Goal: Task Accomplishment & Management: Use online tool/utility

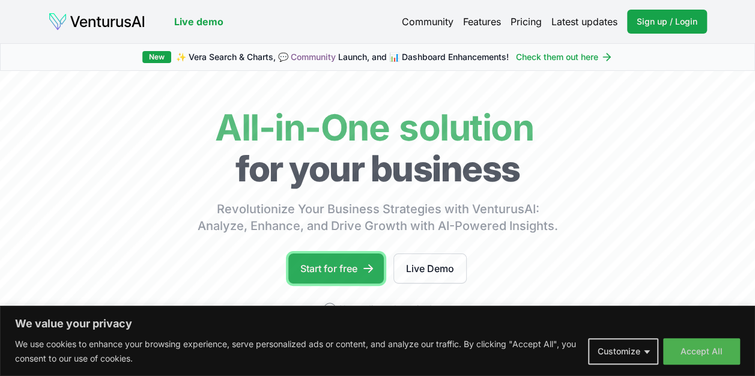
click at [359, 264] on link "Start for free" at bounding box center [336, 269] width 96 height 30
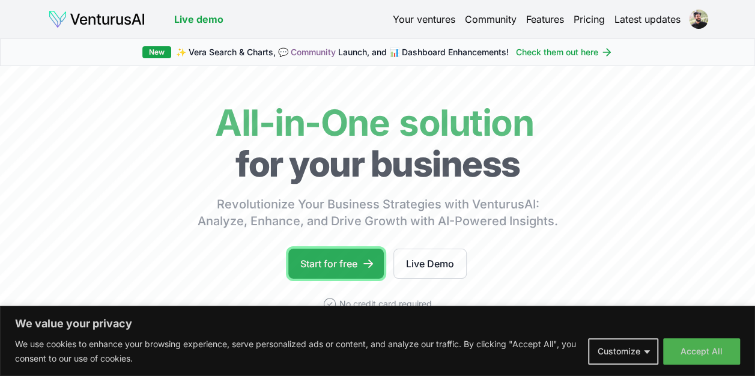
click at [329, 258] on link "Start for free" at bounding box center [336, 264] width 96 height 30
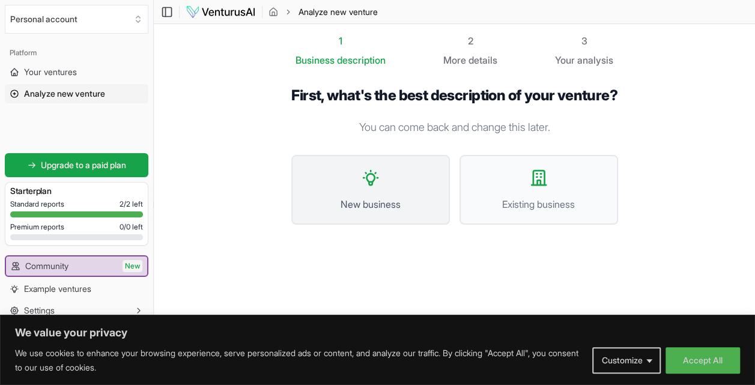
click at [395, 211] on span "New business" at bounding box center [371, 204] width 132 height 14
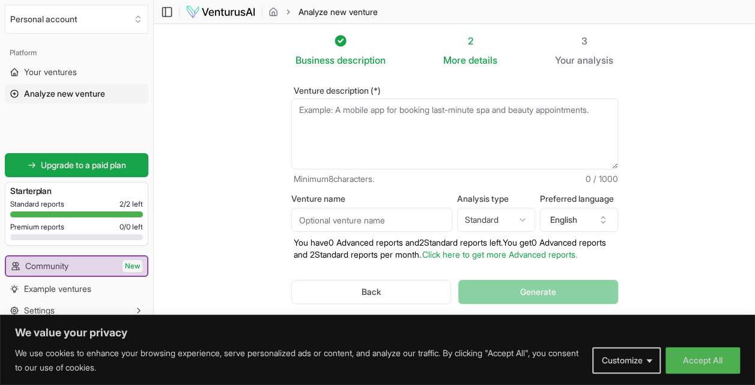
click at [407, 116] on textarea "Venture description (*)" at bounding box center [454, 134] width 327 height 71
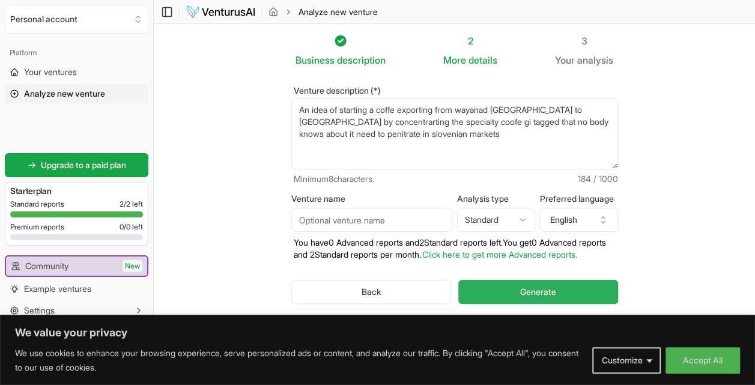
type textarea "An idea of starting a coffe exporting from wayanad [GEOGRAPHIC_DATA] to [GEOGRA…"
click at [511, 294] on button "Generate" at bounding box center [537, 292] width 159 height 24
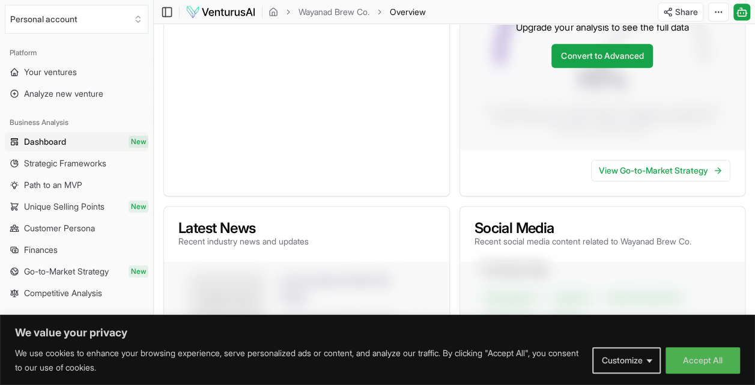
scroll to position [17, 0]
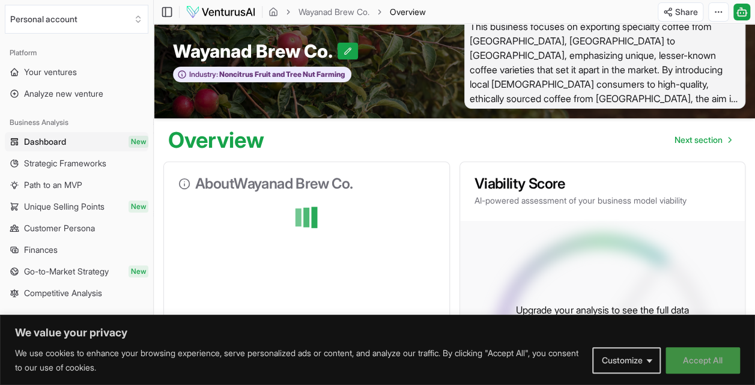
click at [695, 368] on button "Accept All" at bounding box center [703, 360] width 74 height 26
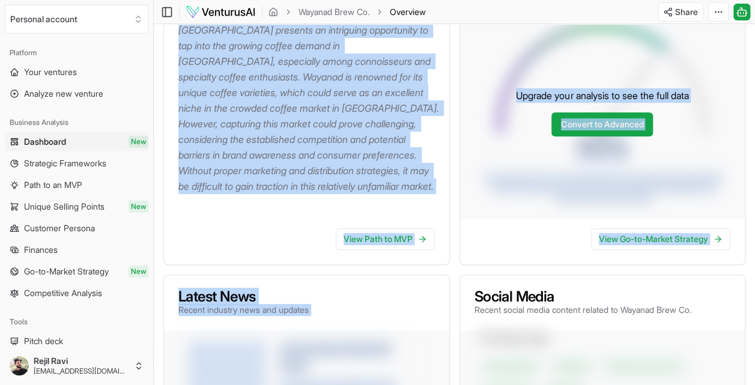
scroll to position [237, 0]
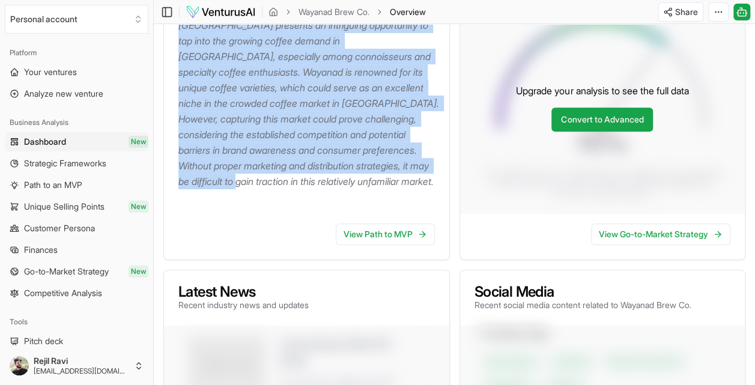
drag, startPoint x: 179, startPoint y: 230, endPoint x: 399, endPoint y: 193, distance: 222.8
click at [399, 193] on div "The concept of exporting specialty coffee from [GEOGRAPHIC_DATA], [GEOGRAPHIC_D…" at bounding box center [306, 100] width 285 height 228
drag, startPoint x: 399, startPoint y: 193, endPoint x: 344, endPoint y: 195, distance: 55.3
click at [344, 195] on div "The concept of exporting specialty coffee from [GEOGRAPHIC_DATA], [GEOGRAPHIC_D…" at bounding box center [306, 100] width 285 height 228
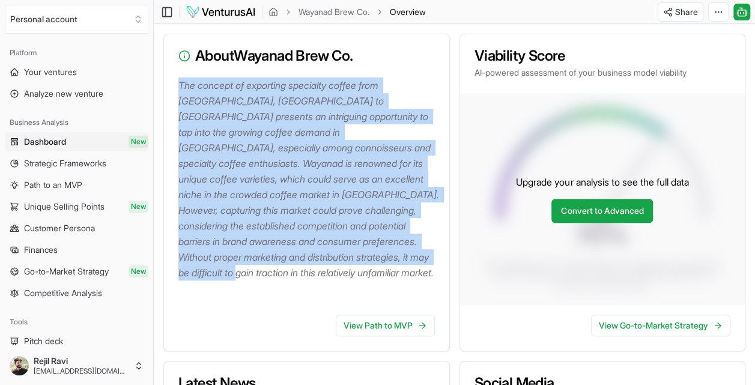
scroll to position [148, 0]
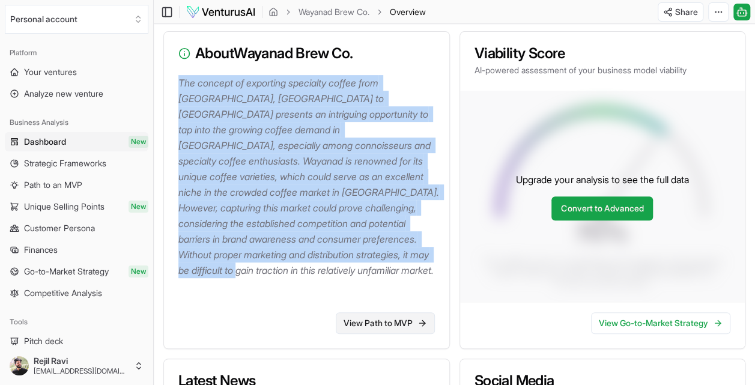
click at [407, 330] on link "View Path to MVP" at bounding box center [385, 323] width 99 height 22
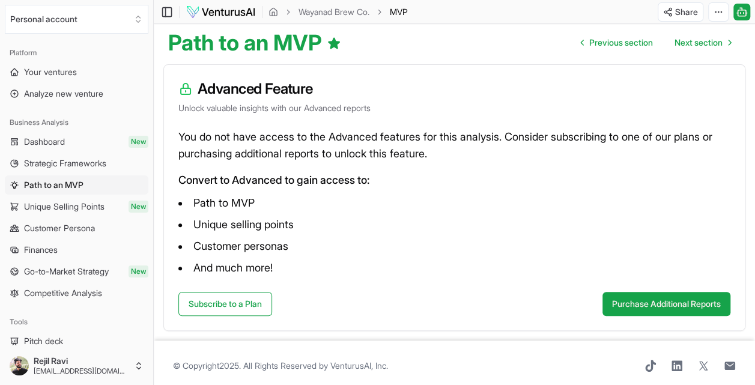
scroll to position [120, 0]
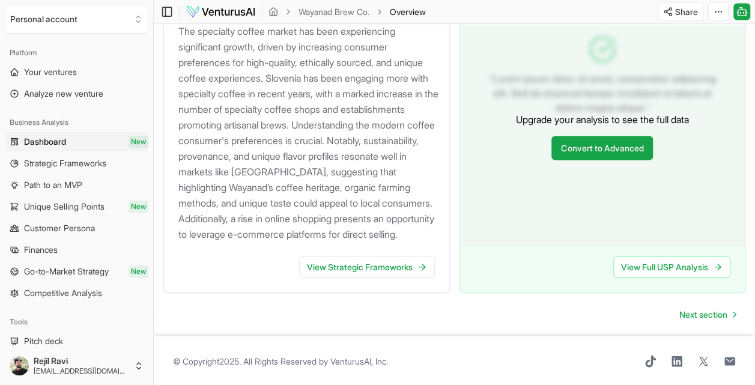
scroll to position [1273, 0]
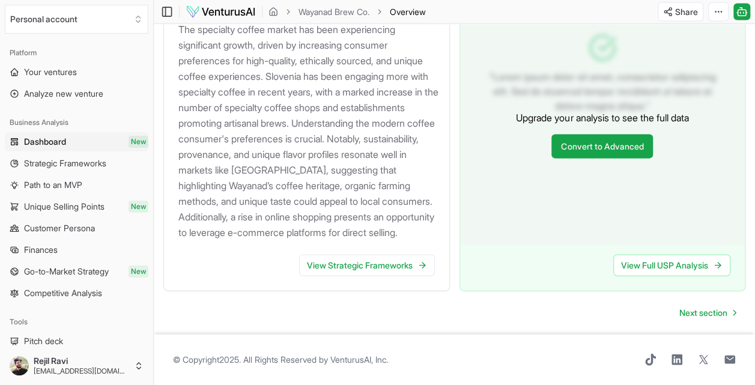
click at [410, 251] on div "The specialty coffee market has been experiencing significant growth, driven by…" at bounding box center [306, 138] width 285 height 233
click at [407, 273] on link "View Strategic Frameworks" at bounding box center [367, 266] width 136 height 22
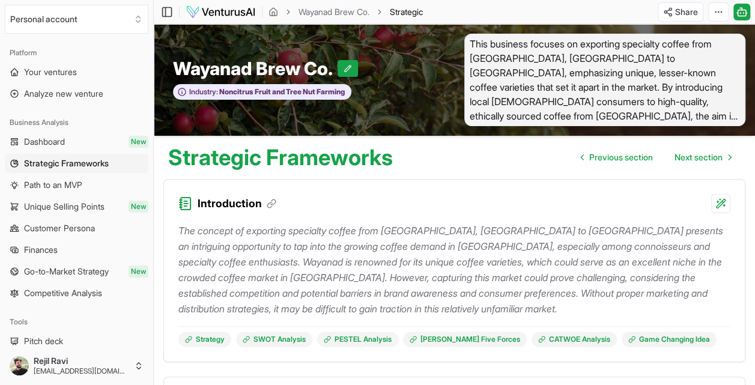
click at [681, 10] on html "We value your privacy We use cookies to enhance your browsing experience, serve…" at bounding box center [377, 192] width 755 height 385
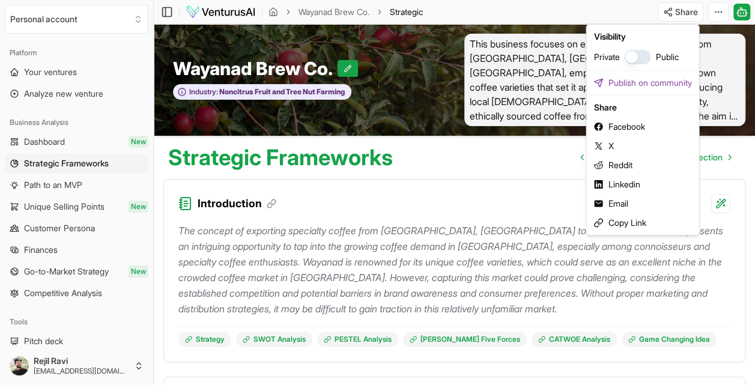
click at [538, 169] on html "We value your privacy We use cookies to enhance your browsing experience, serve…" at bounding box center [377, 192] width 755 height 385
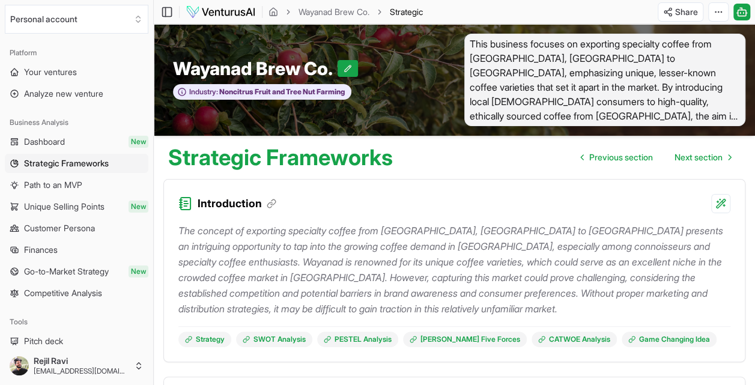
click at [716, 11] on html "We value your privacy We use cookies to enhance your browsing experience, serve…" at bounding box center [377, 192] width 755 height 385
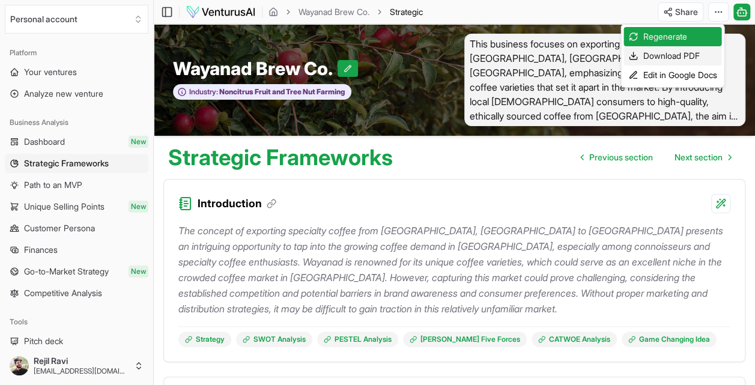
click at [698, 53] on div "Download PDF" at bounding box center [673, 55] width 98 height 19
